Goal: Task Accomplishment & Management: Manage account settings

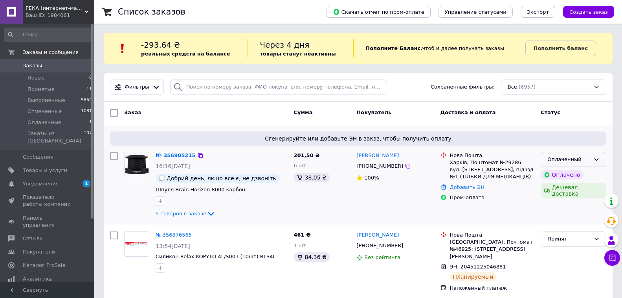
click at [581, 163] on div "Оплаченный" at bounding box center [568, 159] width 43 height 8
click at [562, 171] on li "Принят" at bounding box center [573, 175] width 65 height 15
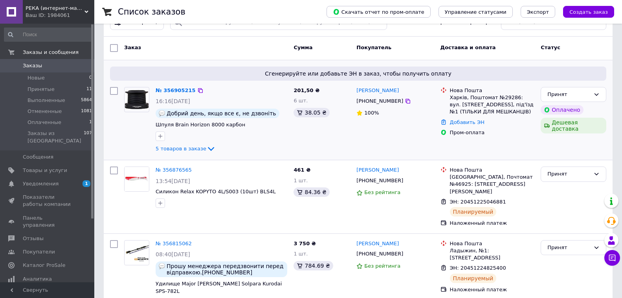
scroll to position [79, 0]
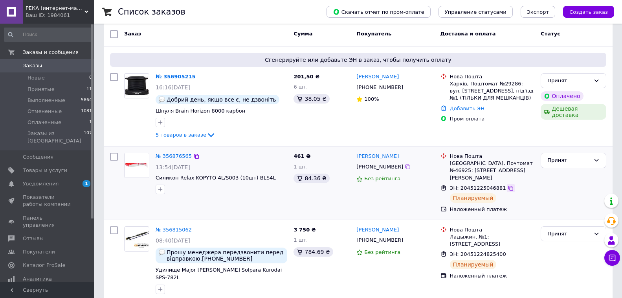
click at [508, 189] on icon at bounding box center [511, 188] width 6 height 6
click at [45, 167] on span "Товары и услуги" at bounding box center [45, 170] width 44 height 7
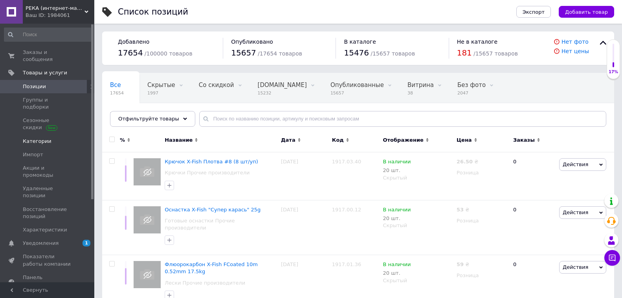
click at [39, 138] on span "Категории" at bounding box center [37, 141] width 29 height 7
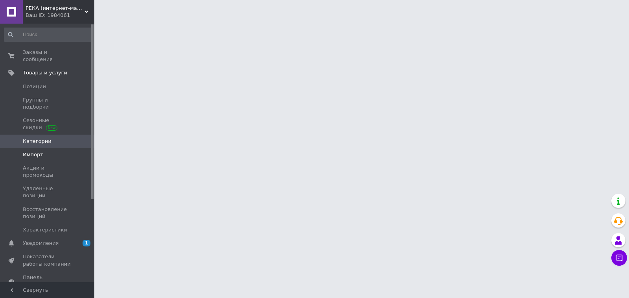
click at [37, 151] on span "Импорт" at bounding box center [33, 154] width 20 height 7
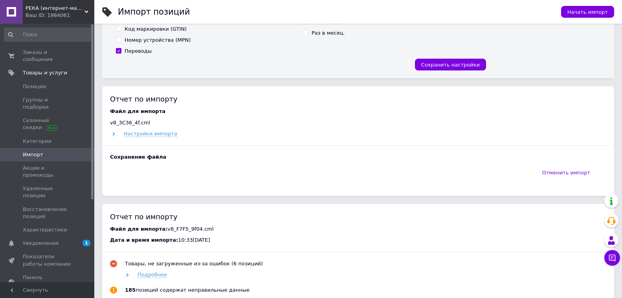
scroll to position [236, 0]
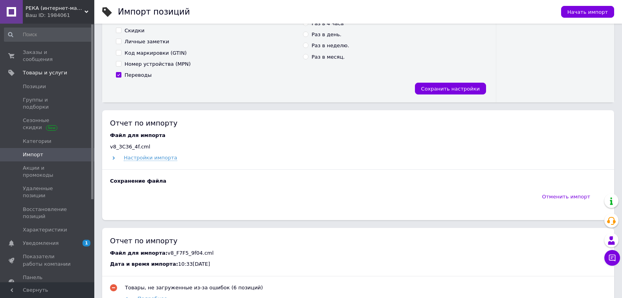
click at [53, 51] on span "Заказы и сообщения" at bounding box center [48, 56] width 50 height 14
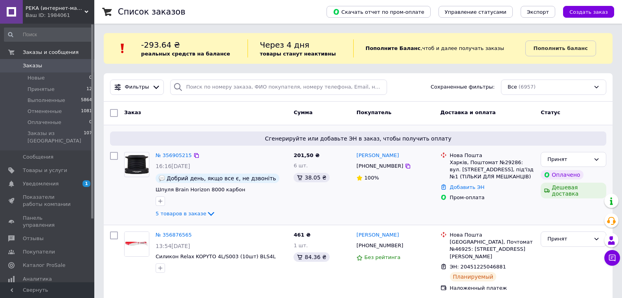
click at [223, 217] on div "5 товаров в заказе" at bounding box center [222, 213] width 132 height 9
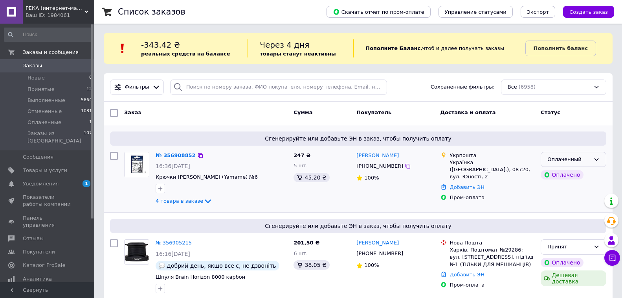
click at [543, 162] on div "Оплаченный" at bounding box center [574, 159] width 66 height 15
click at [553, 175] on li "Принят" at bounding box center [573, 175] width 65 height 15
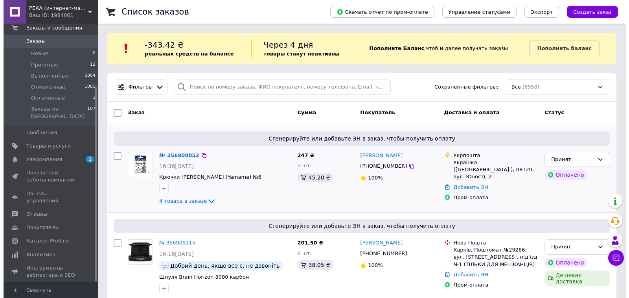
scroll to position [84, 0]
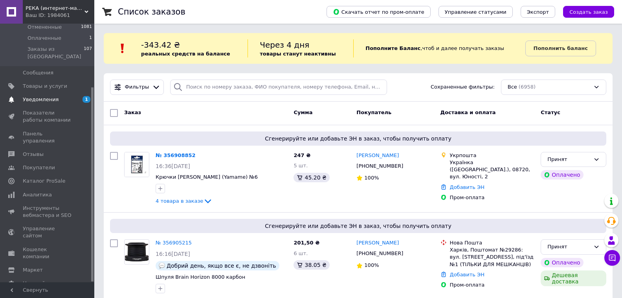
click at [62, 96] on span "Уведомления" at bounding box center [48, 99] width 50 height 7
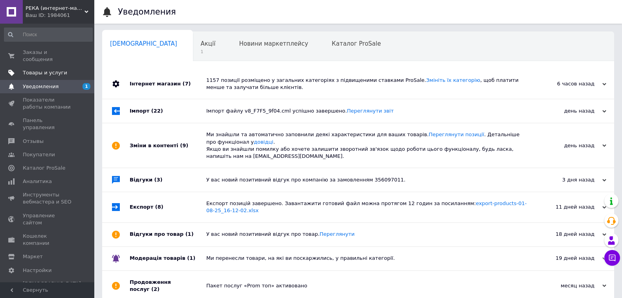
click at [36, 69] on span "Товары и услуги" at bounding box center [45, 72] width 44 height 7
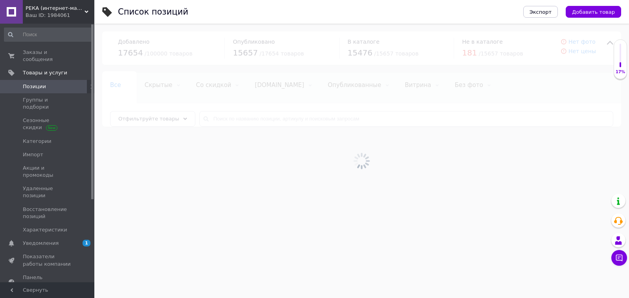
click at [46, 83] on span "Позиции" at bounding box center [48, 86] width 50 height 7
click at [20, 151] on span at bounding box center [11, 154] width 23 height 7
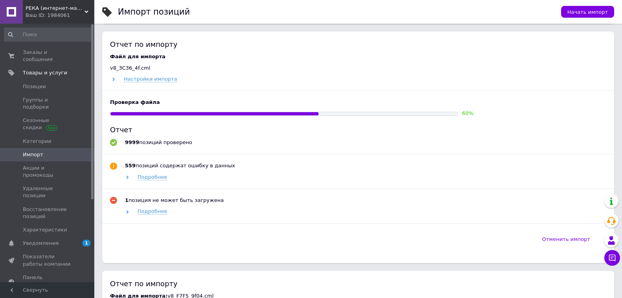
scroll to position [275, 0]
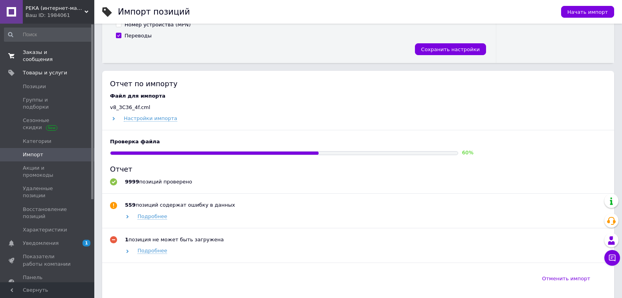
click at [51, 56] on link "Заказы и сообщения 0 0" at bounding box center [48, 56] width 97 height 20
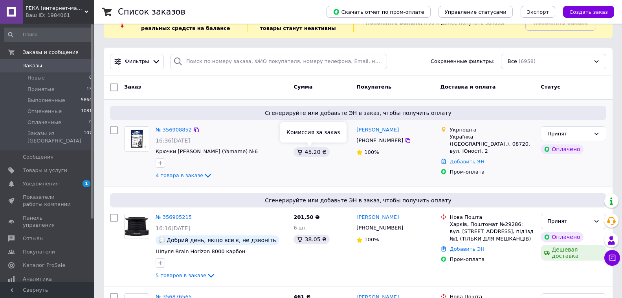
scroll to position [39, 0]
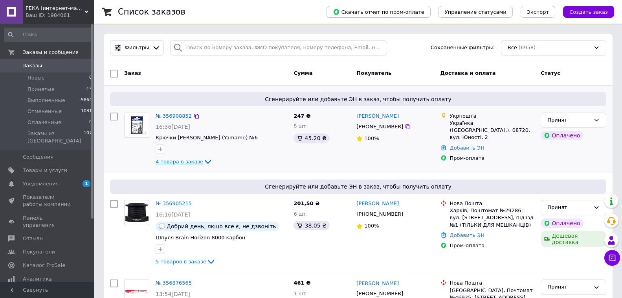
click at [203, 158] on icon at bounding box center [207, 161] width 9 height 9
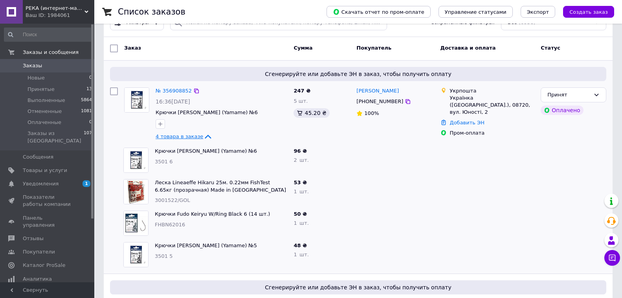
scroll to position [79, 0]
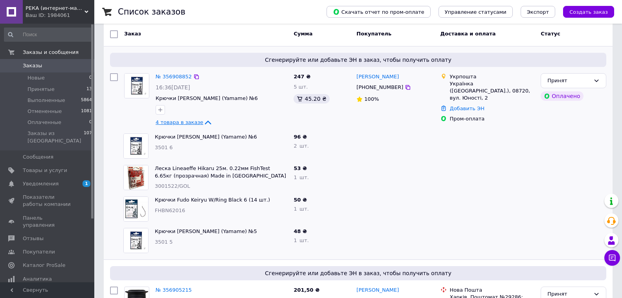
click at [203, 123] on icon at bounding box center [207, 122] width 9 height 9
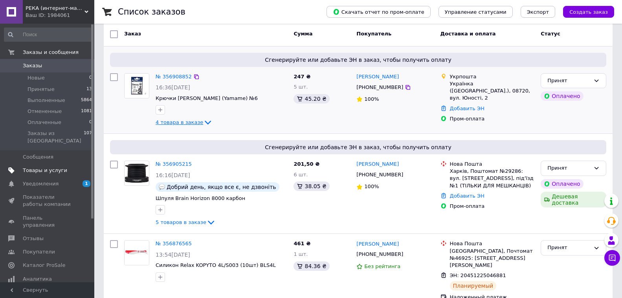
click at [48, 167] on span "Товары и услуги" at bounding box center [45, 170] width 44 height 7
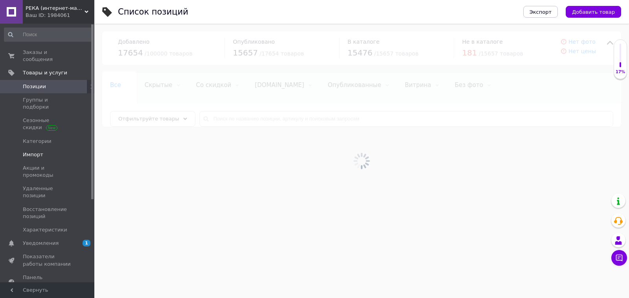
click at [27, 151] on span "Импорт" at bounding box center [33, 154] width 20 height 7
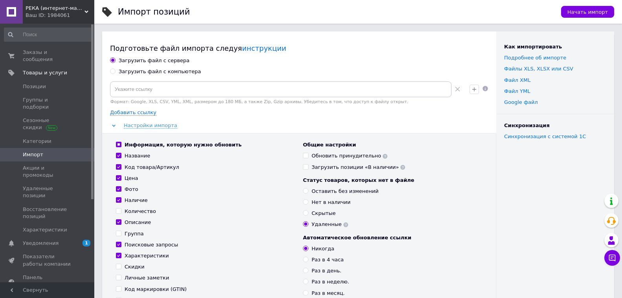
click at [123, 125] on div "Настройки импорта" at bounding box center [299, 125] width 378 height 7
click at [127, 127] on span "Настройки импорта" at bounding box center [150, 125] width 53 height 6
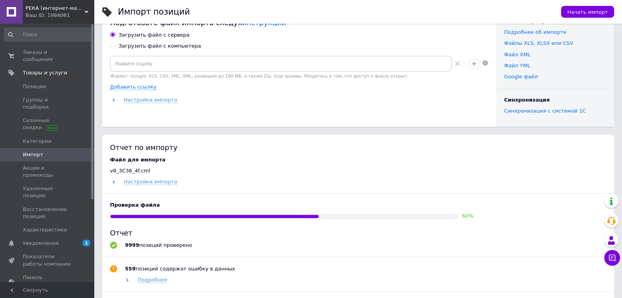
scroll to position [39, 0]
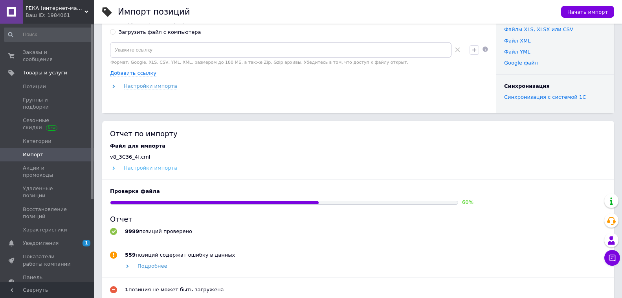
click at [162, 167] on span "Настройки импорта" at bounding box center [150, 168] width 53 height 6
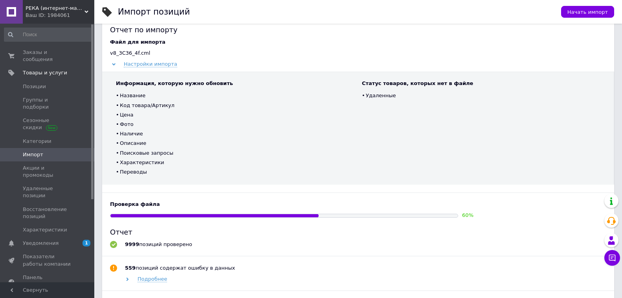
scroll to position [157, 0]
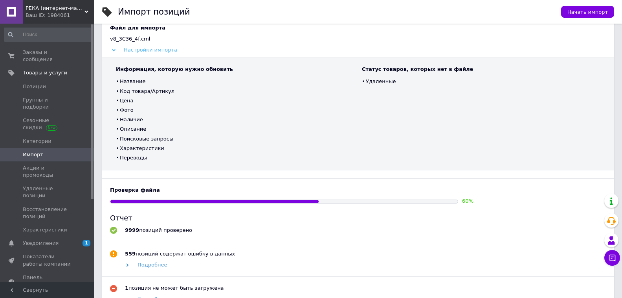
click at [156, 50] on span "Настройки импорта" at bounding box center [150, 50] width 53 height 6
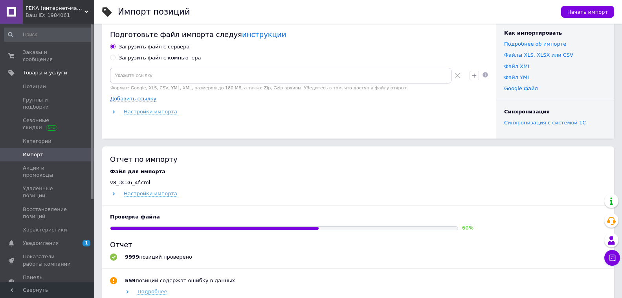
scroll to position [0, 0]
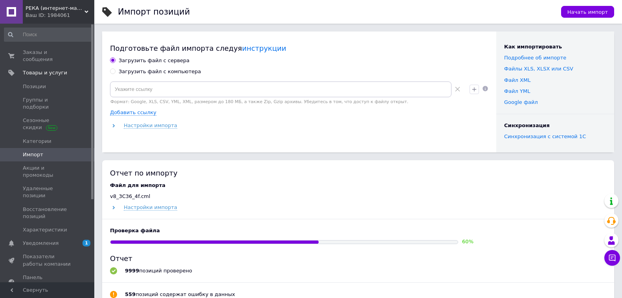
click at [490, 240] on div "60 %" at bounding box center [358, 241] width 496 height 7
click at [44, 53] on span "Заказы и сообщения" at bounding box center [48, 56] width 50 height 14
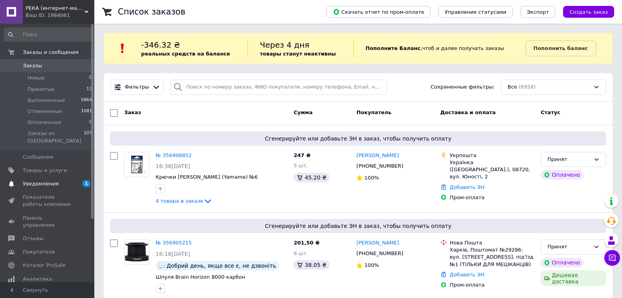
click at [50, 180] on span "Уведомления" at bounding box center [41, 183] width 36 height 7
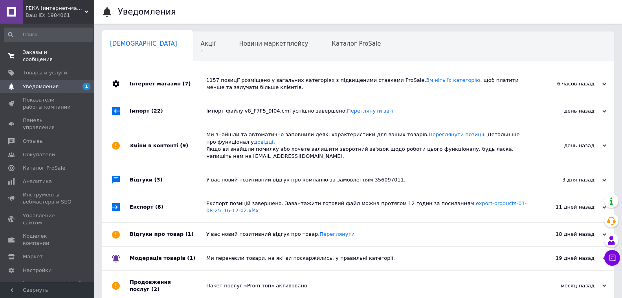
click at [68, 54] on span "Заказы и сообщения" at bounding box center [48, 56] width 50 height 14
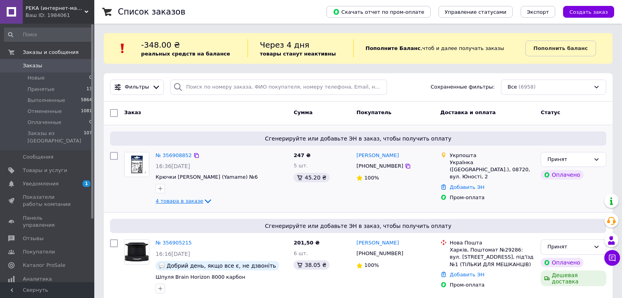
click at [203, 198] on icon at bounding box center [207, 200] width 9 height 9
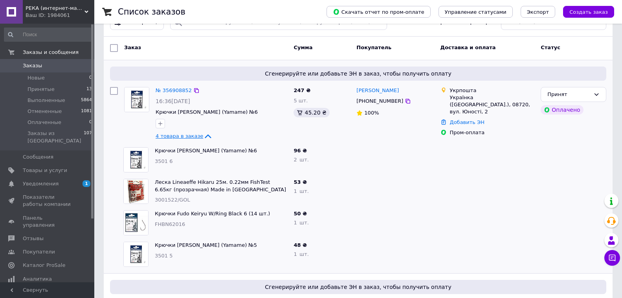
scroll to position [79, 0]
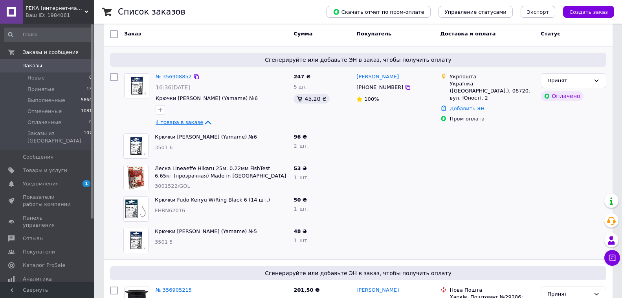
click at [203, 123] on icon at bounding box center [207, 122] width 9 height 9
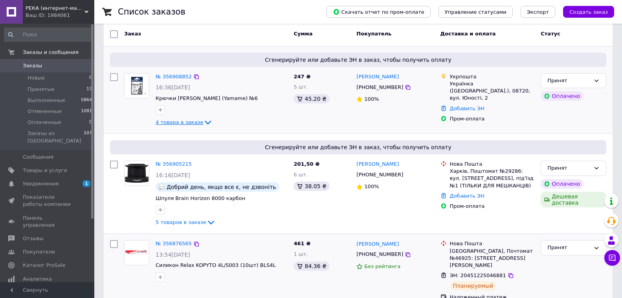
click at [575, 266] on div "Принят" at bounding box center [574, 270] width 72 height 67
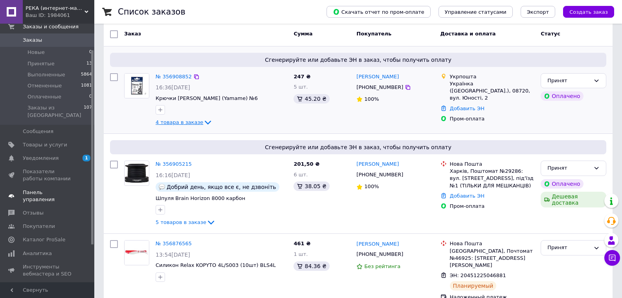
scroll to position [39, 0]
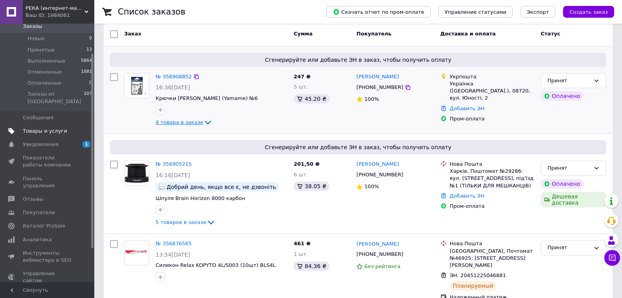
click at [46, 127] on span "Товары и услуги" at bounding box center [45, 130] width 44 height 7
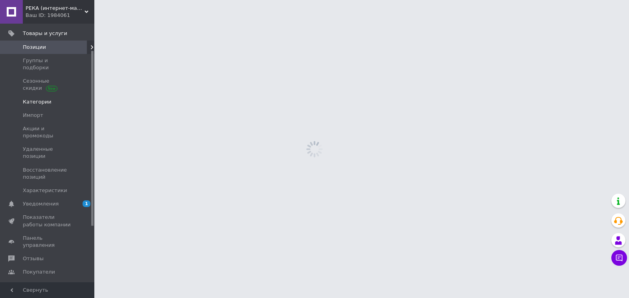
click at [26, 95] on link "Категории" at bounding box center [48, 101] width 97 height 13
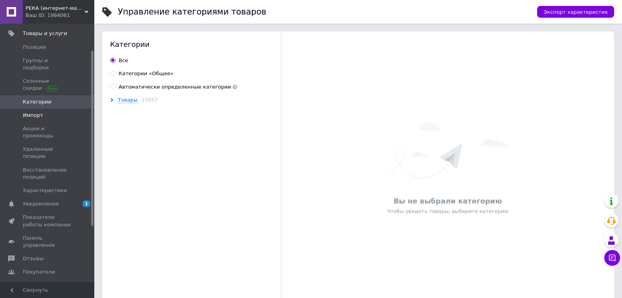
click at [32, 112] on span "Импорт" at bounding box center [33, 115] width 20 height 7
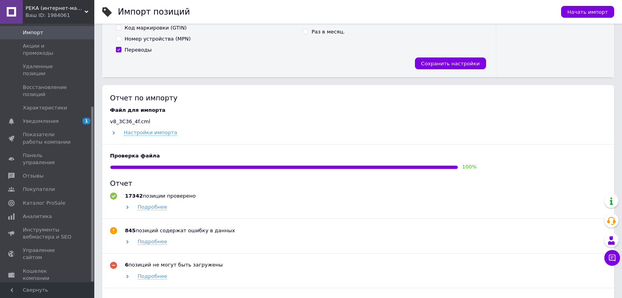
scroll to position [275, 0]
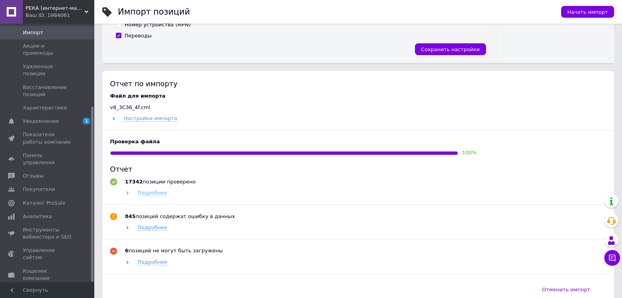
click at [153, 190] on span "Подробнее" at bounding box center [152, 192] width 29 height 6
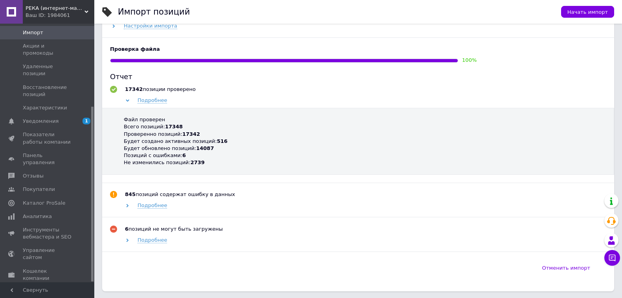
scroll to position [354, 0]
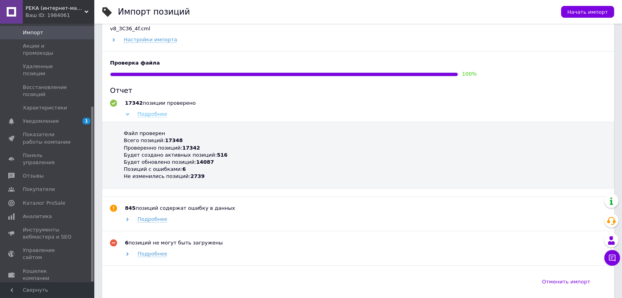
click at [129, 114] on use at bounding box center [128, 114] width 4 height 2
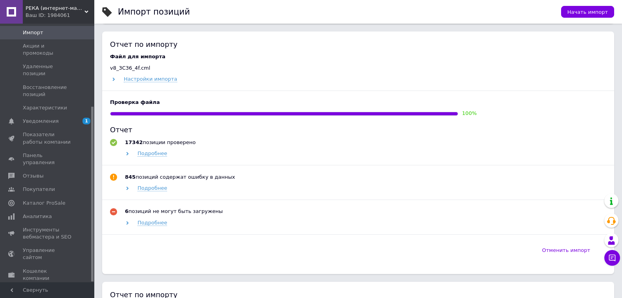
scroll to position [275, 0]
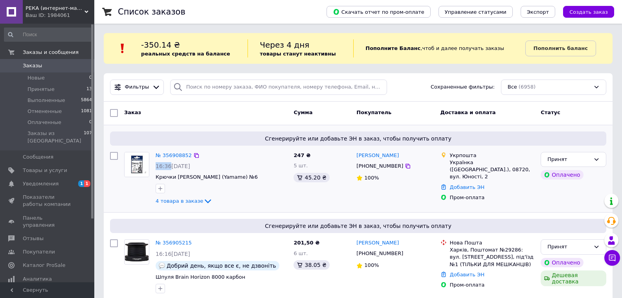
drag, startPoint x: 156, startPoint y: 167, endPoint x: 168, endPoint y: 165, distance: 12.3
click at [168, 165] on span "16:36[DATE]" at bounding box center [173, 166] width 35 height 6
copy span "16:36"
click at [70, 180] on span "Уведомления" at bounding box center [48, 183] width 50 height 7
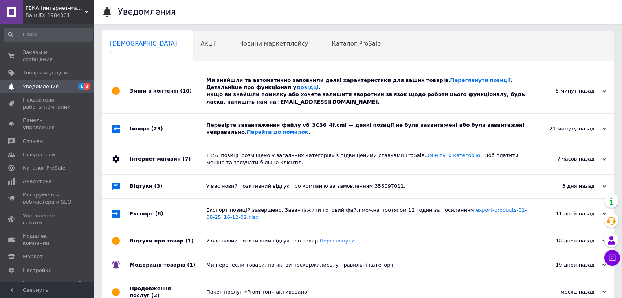
click at [374, 125] on div "Перевірте завантаження файлу v8_3C36_4f.cml — деякі позиції не були завантажені…" at bounding box center [366, 128] width 321 height 14
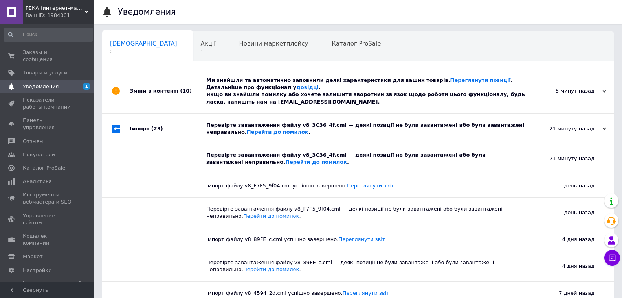
click at [435, 160] on div "Перевірте завантаження файлу v8_3C36_4f.cml — деякі позиції не були завантажені…" at bounding box center [361, 158] width 310 height 14
click at [433, 130] on div "Перевірте завантаження файлу v8_3C36_4f.cml — деякі позиції не були завантажені…" at bounding box center [366, 128] width 321 height 14
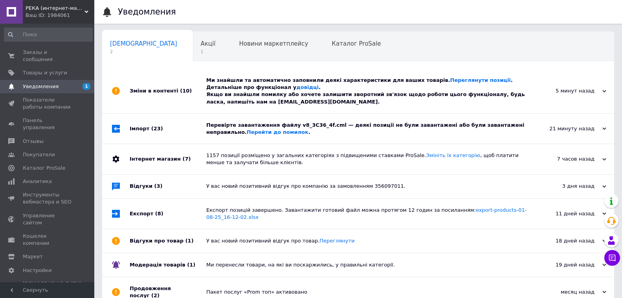
click at [505, 94] on div "Ми знайшли та автоматично заповнили деякі характеристики для ваших товарів. Пер…" at bounding box center [366, 91] width 321 height 29
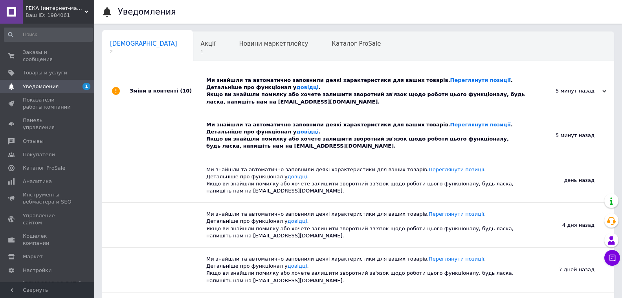
click at [505, 93] on div "Ми знайшли та автоматично заповнили деякі характеристики для ваших товарів. Пер…" at bounding box center [366, 91] width 321 height 29
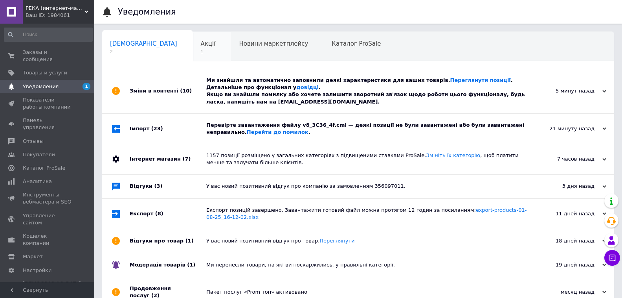
click at [201, 43] on span "Акції" at bounding box center [208, 43] width 15 height 7
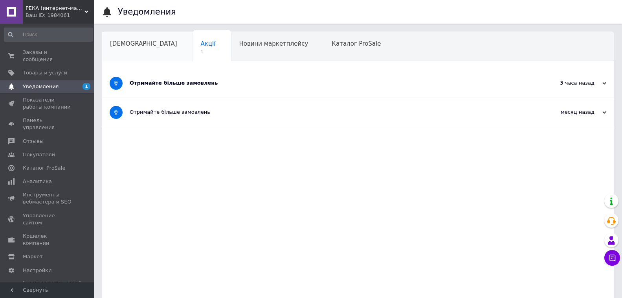
click at [123, 43] on span "[DEMOGRAPHIC_DATA]" at bounding box center [143, 43] width 67 height 7
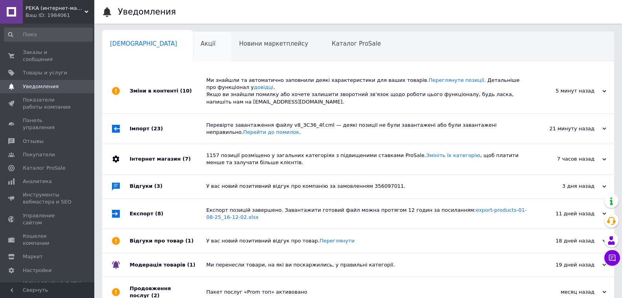
click at [193, 44] on div "Акції" at bounding box center [212, 47] width 39 height 30
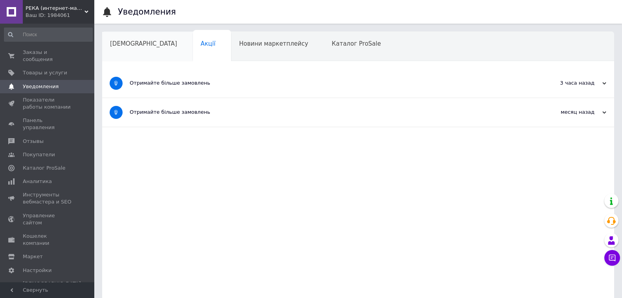
click at [136, 44] on span "[DEMOGRAPHIC_DATA]" at bounding box center [143, 43] width 67 height 7
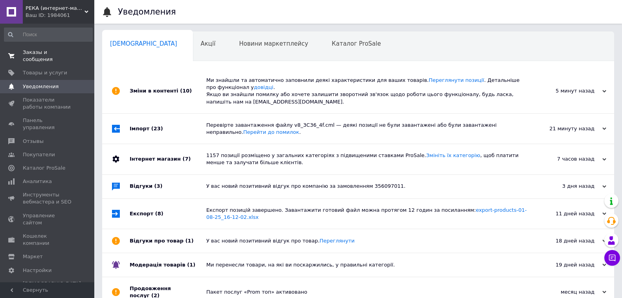
click at [56, 55] on span "Заказы и сообщения" at bounding box center [48, 56] width 50 height 14
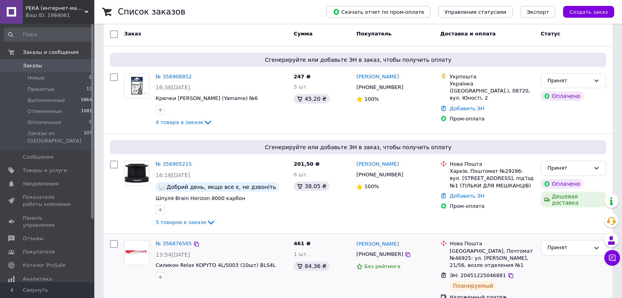
scroll to position [118, 0]
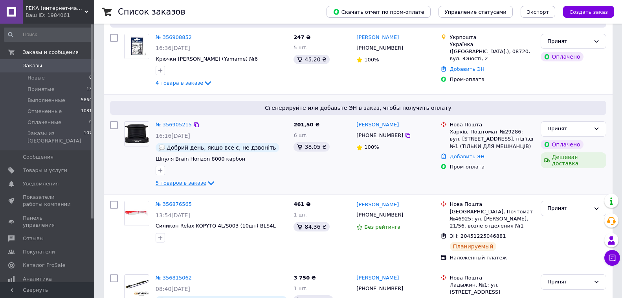
click at [206, 184] on icon at bounding box center [210, 182] width 9 height 9
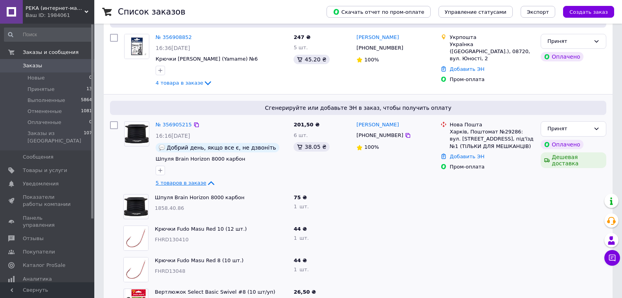
click at [206, 184] on icon at bounding box center [210, 182] width 9 height 9
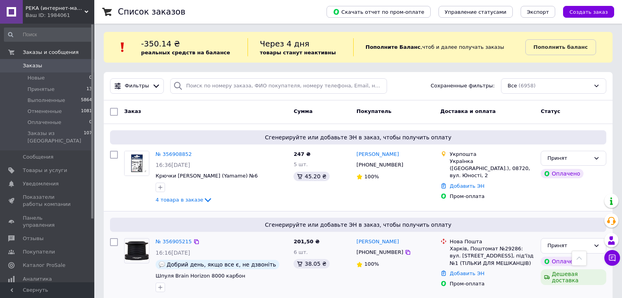
scroll to position [0, 0]
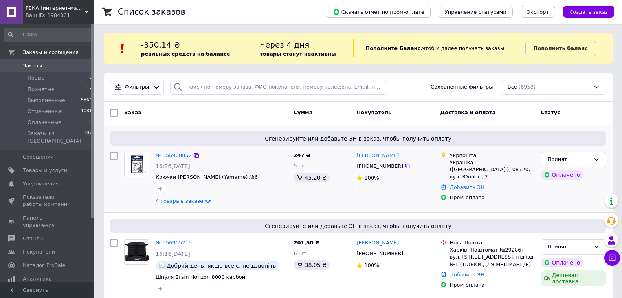
click at [574, 131] on div "Сгенерируйте или добавьте ЭН в заказ, чтобы получить оплату" at bounding box center [358, 138] width 496 height 14
click at [562, 50] on b "Пополнить баланс" at bounding box center [561, 48] width 54 height 6
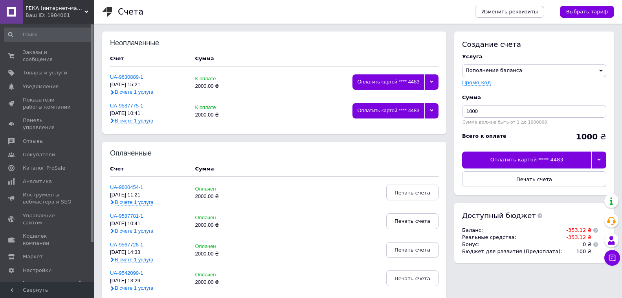
click at [46, 42] on div "Заказы и сообщения 0 0 Товары и услуги Уведомления 0 Показатели работы компании…" at bounding box center [48, 154] width 97 height 261
click at [47, 50] on span "Заказы и сообщения" at bounding box center [48, 56] width 50 height 14
